Goal: Transaction & Acquisition: Register for event/course

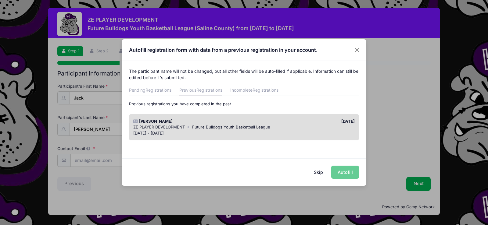
click at [318, 173] on button "Skip" at bounding box center [319, 172] width 22 height 13
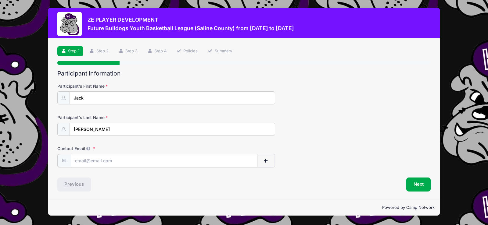
click at [130, 161] on input "Contact Email" at bounding box center [164, 160] width 187 height 13
type input "eyedoctaylor@yahoo.com"
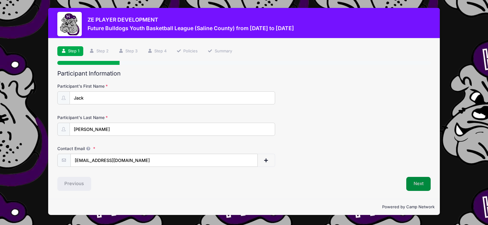
click at [417, 182] on button "Next" at bounding box center [418, 184] width 25 height 14
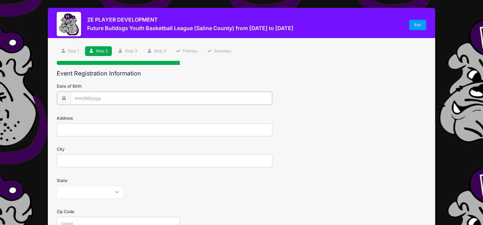
click at [101, 94] on input "Date of Birth" at bounding box center [171, 98] width 202 height 13
click at [79, 96] on input "Date of Birth" at bounding box center [171, 98] width 202 height 13
click at [80, 115] on icon at bounding box center [79, 115] width 4 height 4
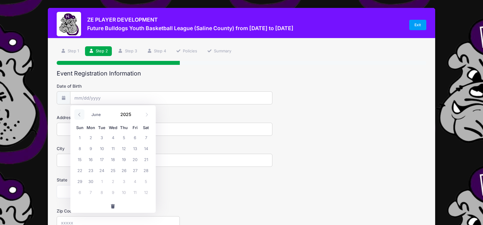
click at [80, 115] on icon at bounding box center [79, 115] width 4 height 4
click at [79, 115] on icon at bounding box center [79, 115] width 4 height 4
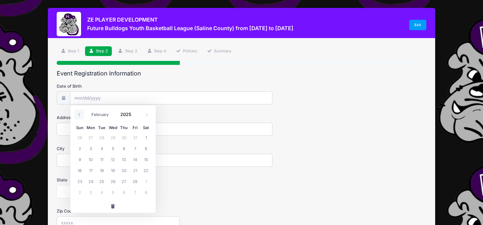
select select "0"
click at [134, 116] on span at bounding box center [135, 116] width 4 height 5
click at [79, 114] on icon at bounding box center [79, 115] width 2 height 4
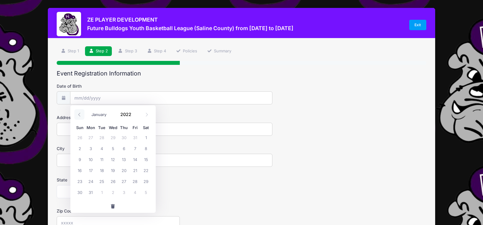
type input "2021"
select select "11"
click at [137, 117] on span at bounding box center [135, 116] width 4 height 5
click at [136, 117] on span at bounding box center [135, 116] width 4 height 5
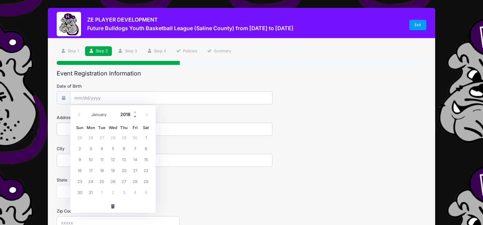
click at [136, 117] on span at bounding box center [135, 116] width 4 height 5
click at [135, 117] on span at bounding box center [135, 116] width 4 height 5
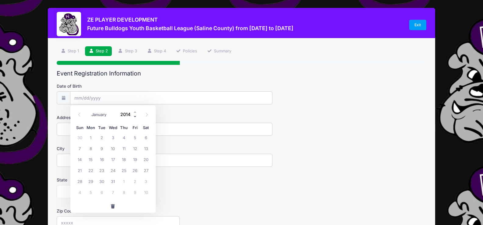
type input "2013"
click at [125, 137] on span "5" at bounding box center [124, 137] width 11 height 11
type input "[DATE]"
click at [105, 128] on input "Address" at bounding box center [165, 129] width 216 height 13
type input "1376 Co. Rd. 800 E."
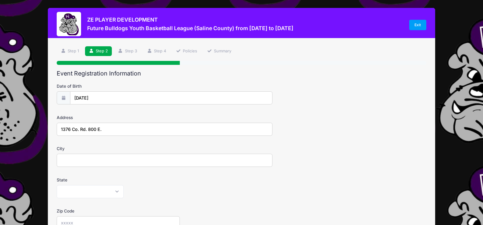
type input "Carmi"
select select "IL"
type input "62821"
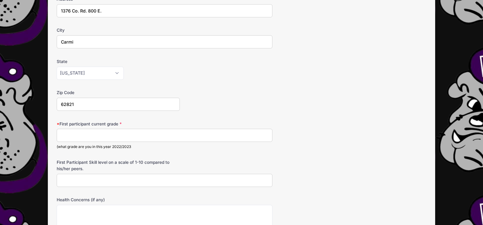
scroll to position [122, 0]
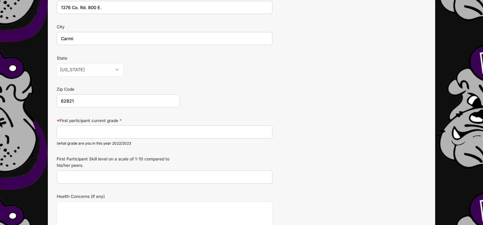
click at [114, 132] on input "First participant current grade" at bounding box center [165, 132] width 216 height 13
type input "6"
click at [119, 179] on input "First Participant Skill level on a scale of 1-10 compared to his/her peers." at bounding box center [165, 177] width 216 height 13
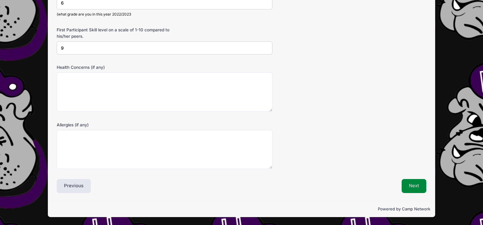
type input "9"
click at [409, 184] on button "Next" at bounding box center [414, 186] width 25 height 14
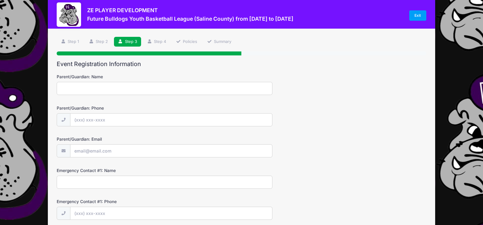
scroll to position [0, 0]
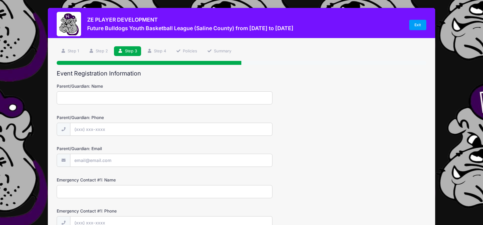
click at [133, 97] on input "Parent/Guardian: Name" at bounding box center [165, 97] width 216 height 13
type input "[PERSON_NAME]"
type input "[PHONE_NUMBER]"
type input "[EMAIL_ADDRESS][DOMAIN_NAME]"
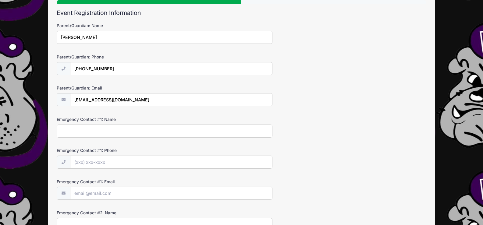
scroll to position [61, 0]
click at [118, 130] on input "Emergency Contact #1: Name" at bounding box center [165, 130] width 216 height 13
click at [92, 131] on input "Kelly Taylo" at bounding box center [165, 130] width 216 height 13
type input "[PERSON_NAME]"
click at [79, 163] on input "Emergency Contact #1: Phone" at bounding box center [171, 162] width 202 height 13
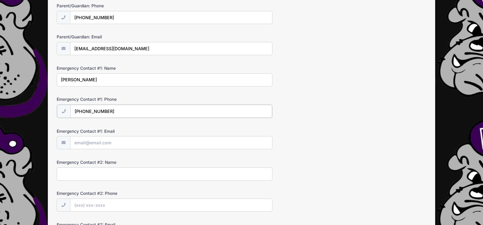
scroll to position [122, 0]
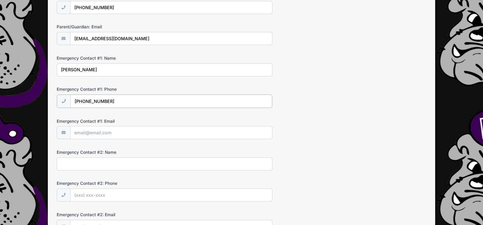
type input "[PHONE_NUMBER]"
click at [96, 130] on input "Emergency Contact #1: Email" at bounding box center [171, 132] width 202 height 13
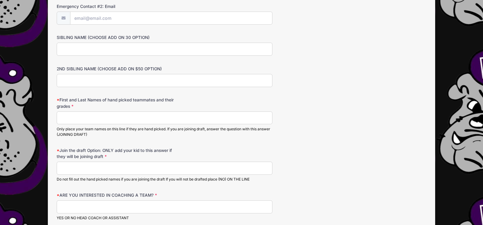
scroll to position [335, 0]
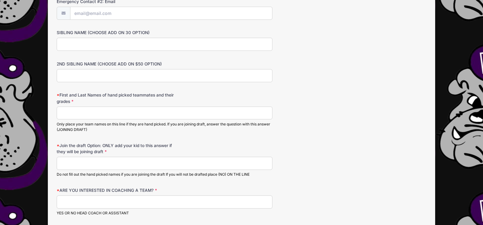
type input "[EMAIL_ADDRESS][DOMAIN_NAME]"
click at [110, 109] on input "First and Last Names of hand picked teammates and their grades" at bounding box center [165, 113] width 216 height 13
type input "6"
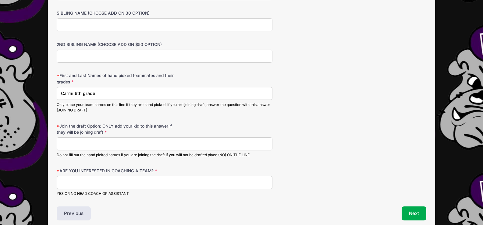
scroll to position [365, 0]
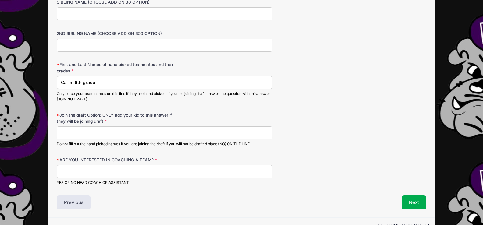
type input "Carmi 6th grade"
click at [130, 136] on input "Join the draft Option: ONLY add your kid to this answer if they will be joining…" at bounding box center [165, 133] width 216 height 13
type input "."
click at [122, 171] on input "ARE YOU INTERESTED IN COACHING A TEAM?" at bounding box center [165, 171] width 216 height 13
type input "no"
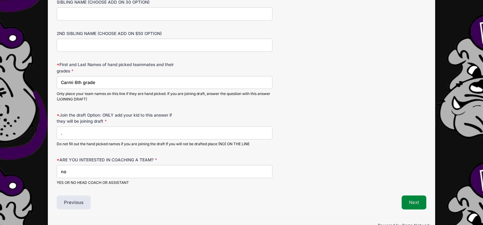
click at [410, 205] on button "Next" at bounding box center [414, 203] width 25 height 14
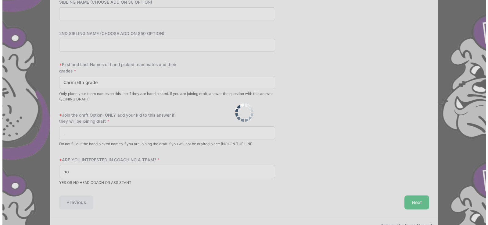
scroll to position [0, 0]
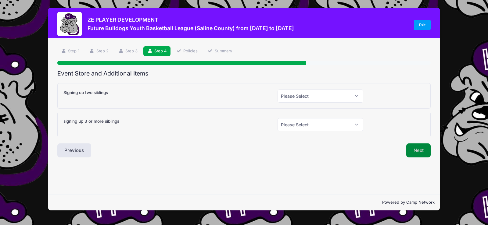
click at [415, 152] on button "Next" at bounding box center [418, 151] width 25 height 14
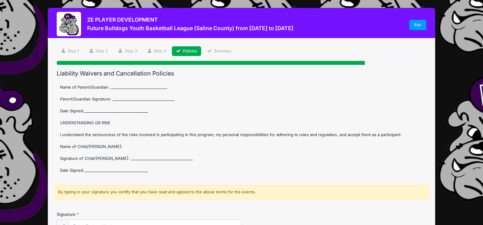
click at [124, 86] on div "Future Bulldogs Youth Basketball League (Saline County) Refund Policy : Once th…" at bounding box center [241, 127] width 369 height 91
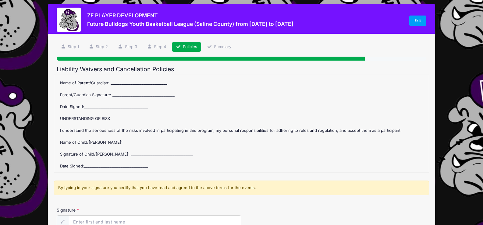
scroll to position [71, 0]
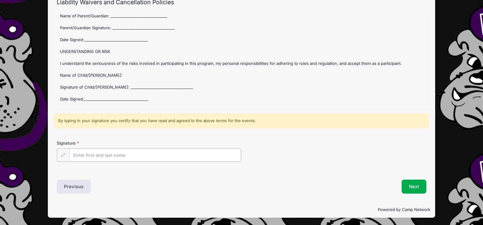
click at [98, 156] on input "Signature" at bounding box center [155, 155] width 172 height 13
type input "[PERSON_NAME]"
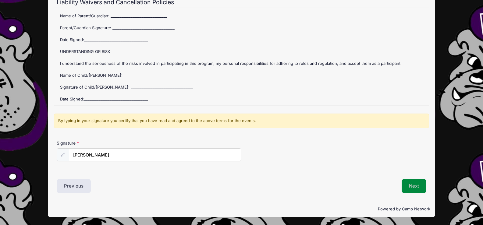
click at [412, 185] on button "Next" at bounding box center [414, 186] width 25 height 14
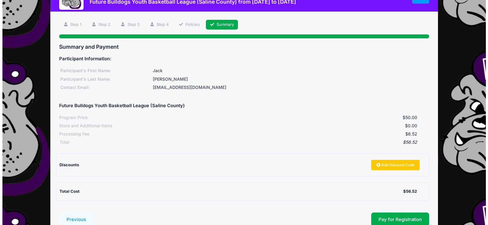
scroll to position [61, 0]
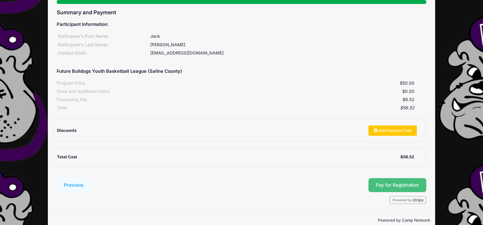
click at [387, 184] on button "Pay for Registration" at bounding box center [398, 185] width 58 height 14
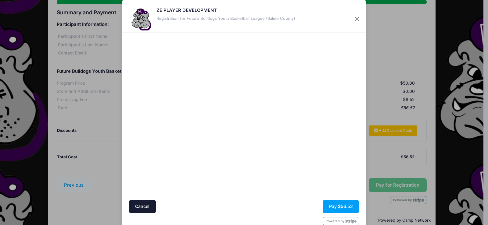
scroll to position [0, 0]
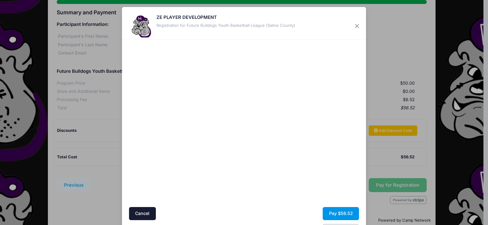
click at [339, 213] on button "Pay $56.52" at bounding box center [341, 213] width 36 height 13
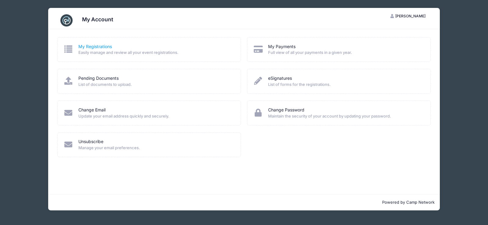
click at [101, 46] on link "My Registrations" at bounding box center [95, 47] width 34 height 6
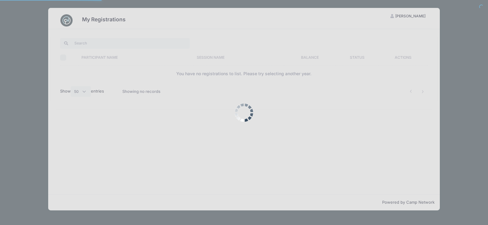
select select "50"
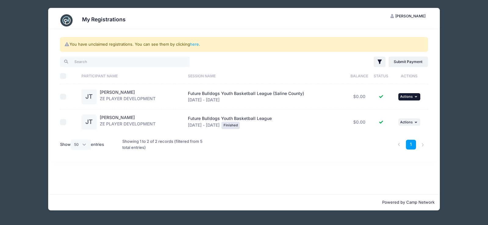
click at [416, 98] on icon "button" at bounding box center [417, 96] width 4 height 3
click at [393, 111] on link "View Registration" at bounding box center [389, 111] width 55 height 12
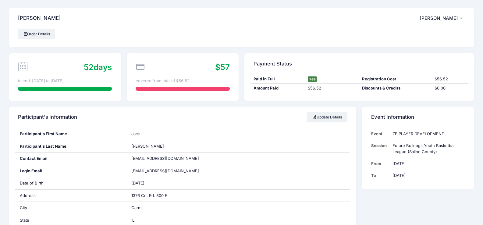
click at [462, 19] on icon "button" at bounding box center [462, 19] width 5 height 0
click at [411, 51] on link "Logout" at bounding box center [427, 51] width 70 height 12
